Goal: Find specific page/section: Find specific page/section

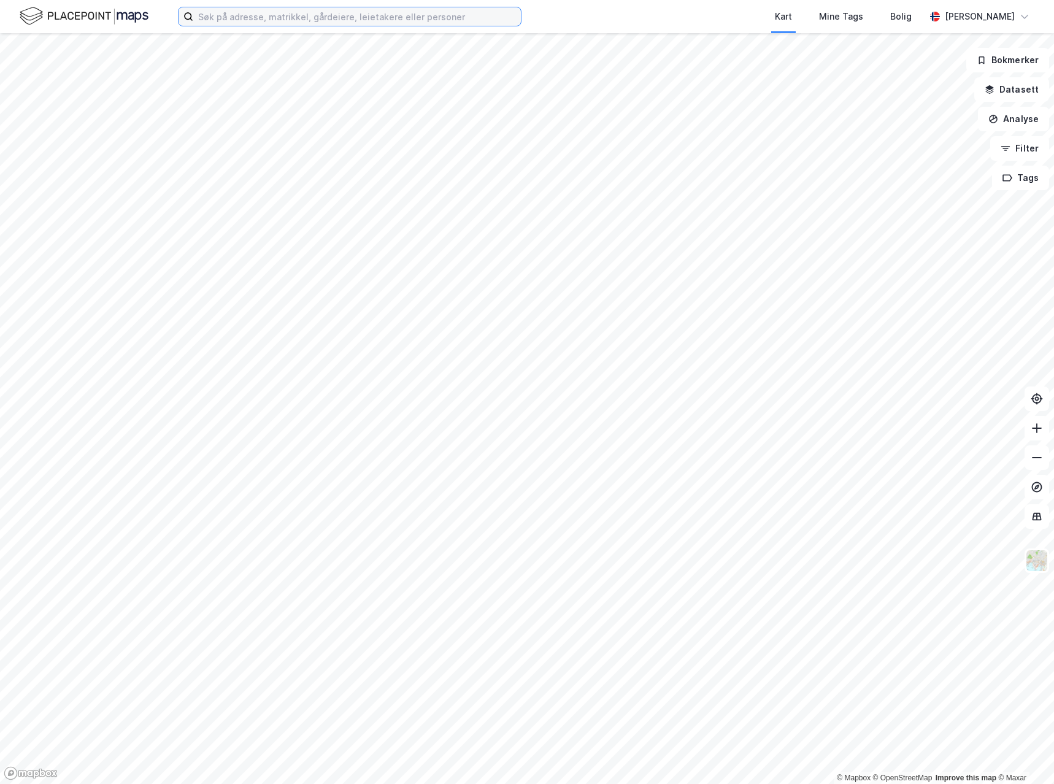
click at [294, 20] on input at bounding box center [357, 16] width 328 height 18
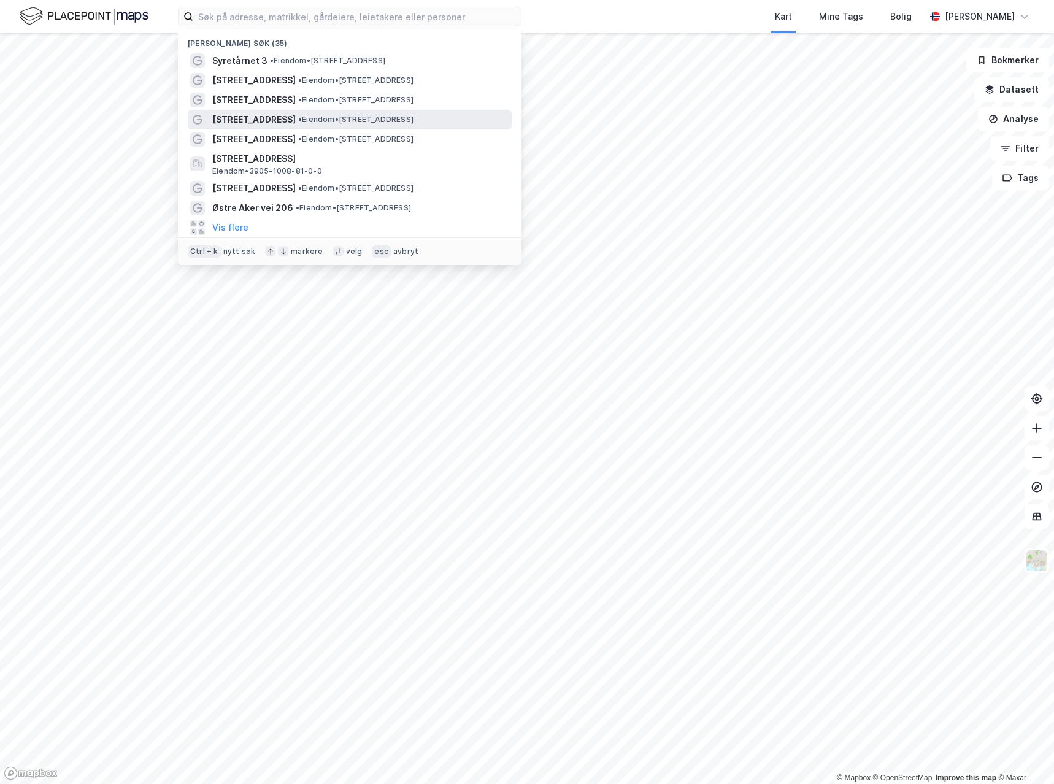
click at [252, 116] on span "[STREET_ADDRESS]" at bounding box center [253, 119] width 83 height 15
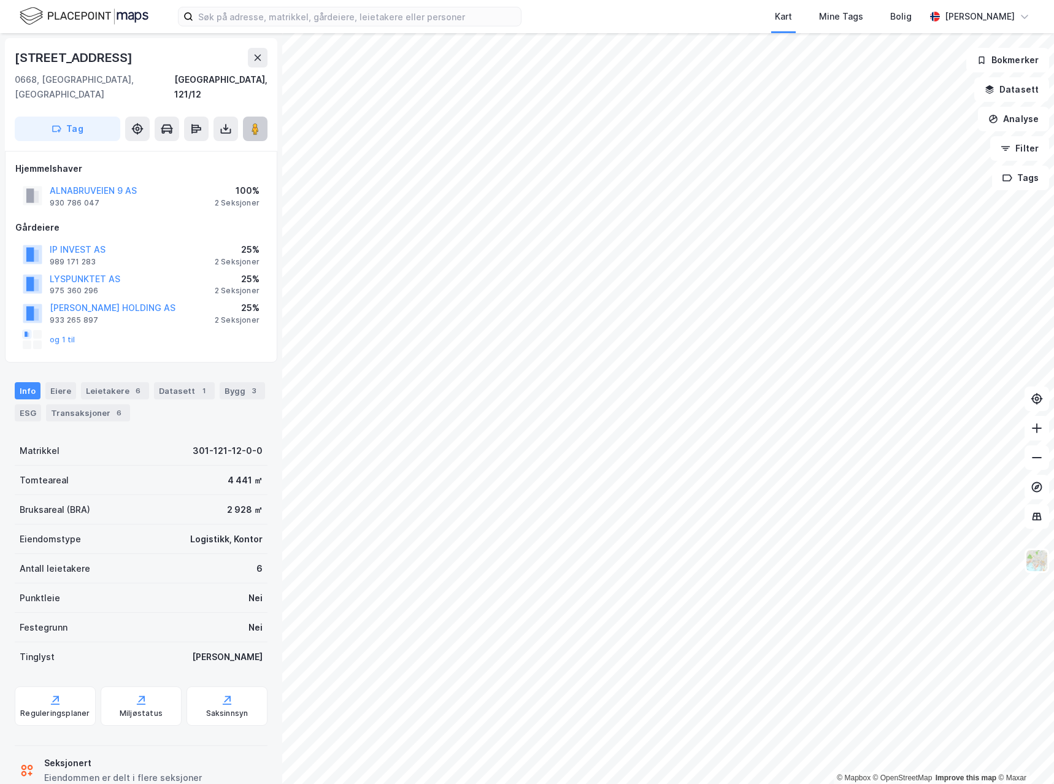
click at [260, 123] on icon at bounding box center [255, 129] width 12 height 12
click at [261, 12] on input at bounding box center [357, 16] width 328 height 18
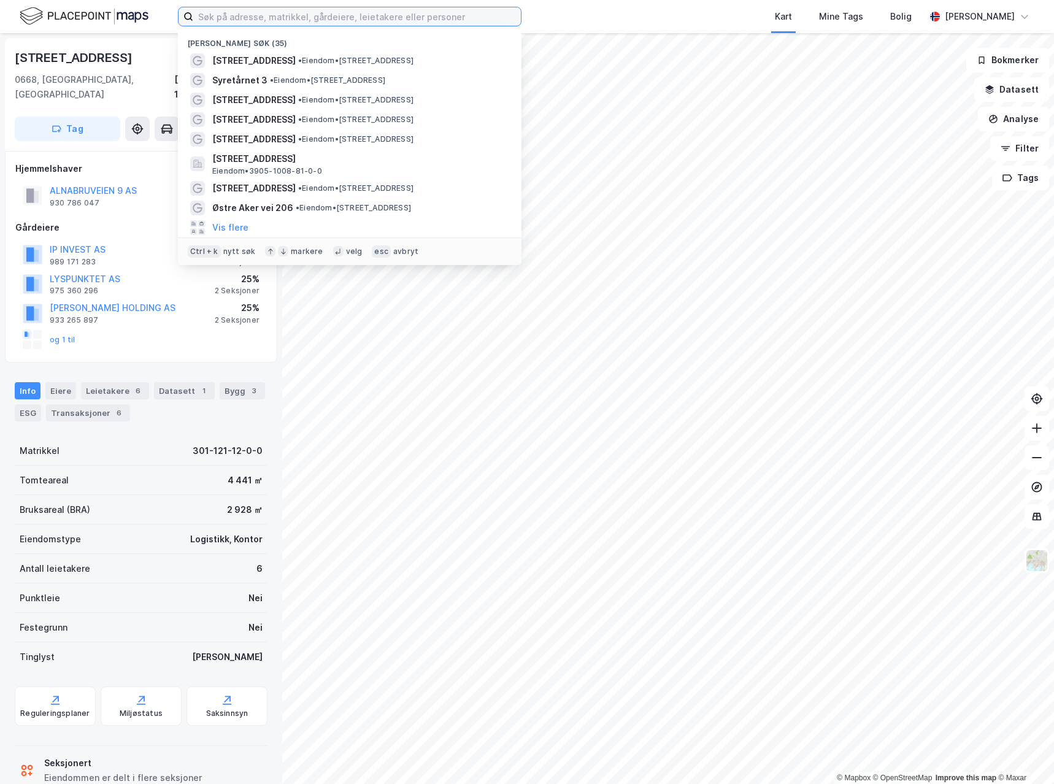
click at [239, 17] on input at bounding box center [357, 16] width 328 height 18
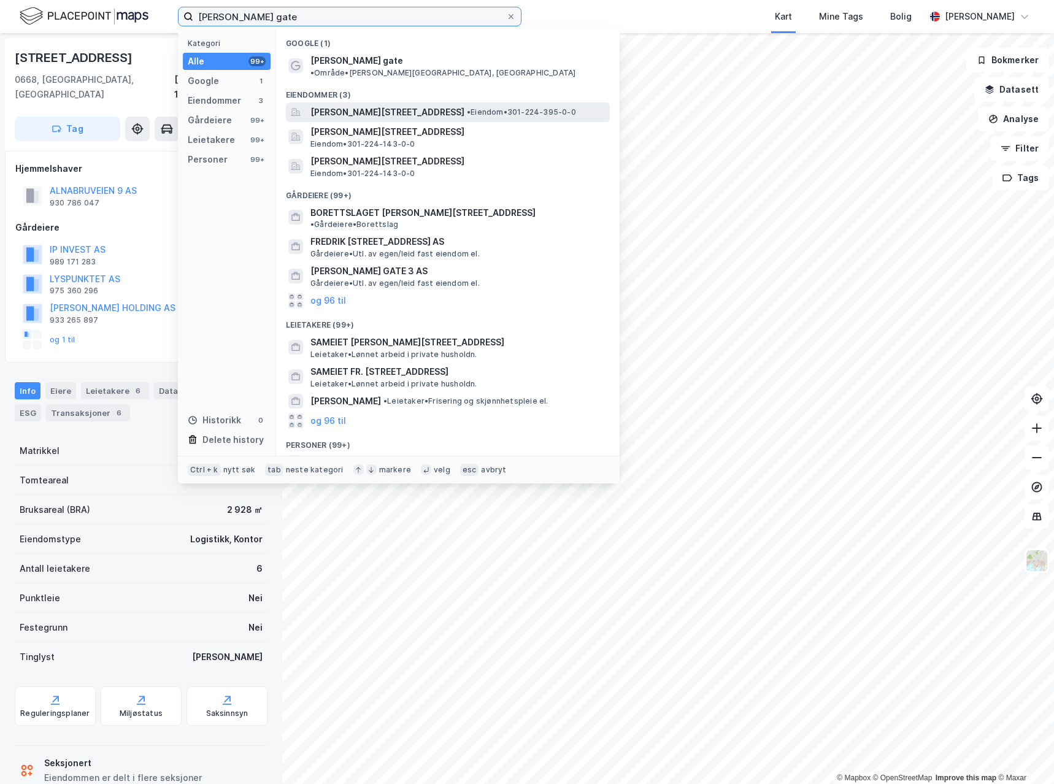
type input "[PERSON_NAME] gate"
click at [339, 105] on span "[PERSON_NAME][STREET_ADDRESS]" at bounding box center [387, 112] width 154 height 15
